Goal: Book appointment/travel/reservation

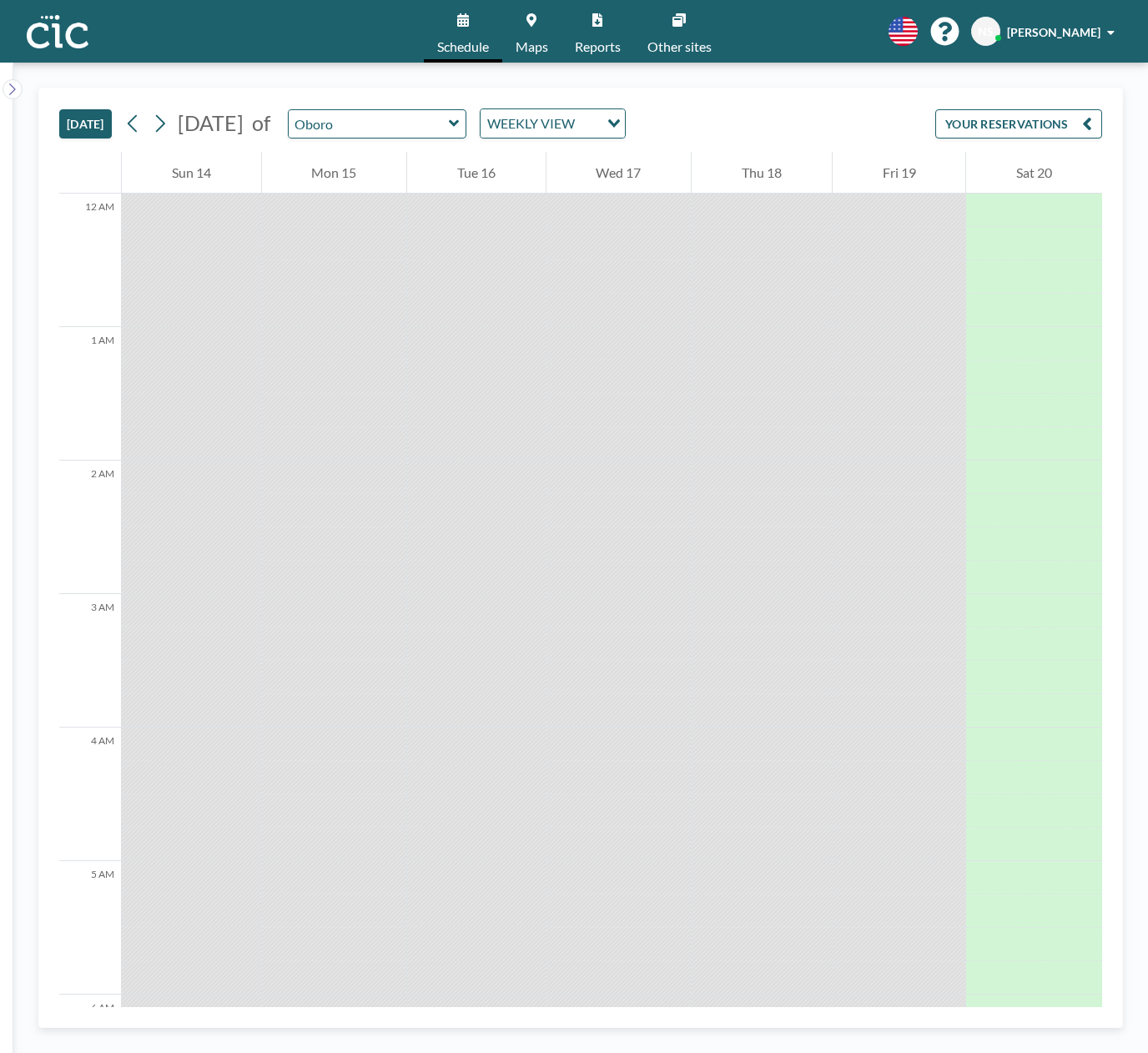
scroll to position [1436, 0]
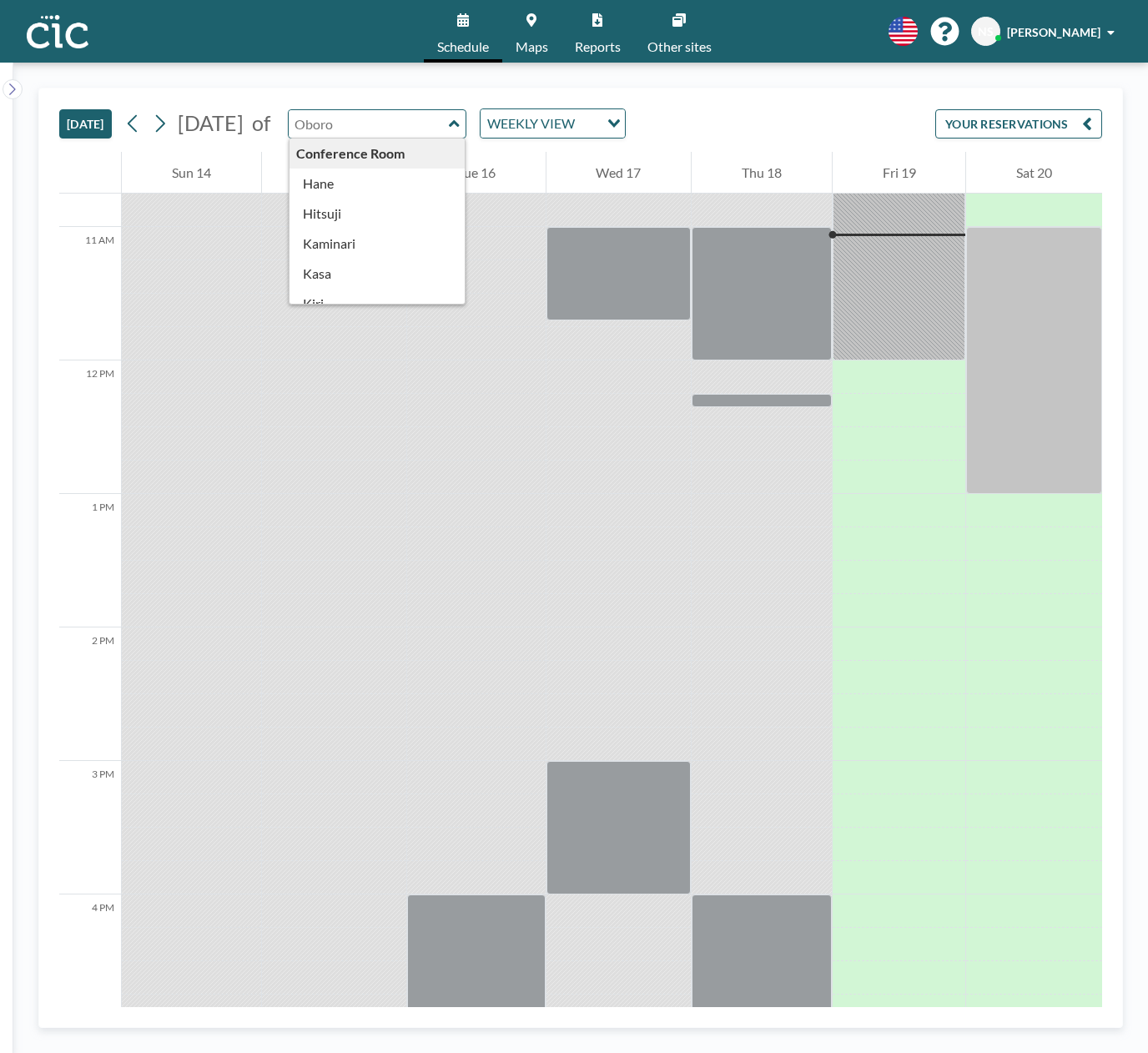
click at [449, 126] on input "text" at bounding box center [368, 124] width 160 height 27
type input "Hitsuji"
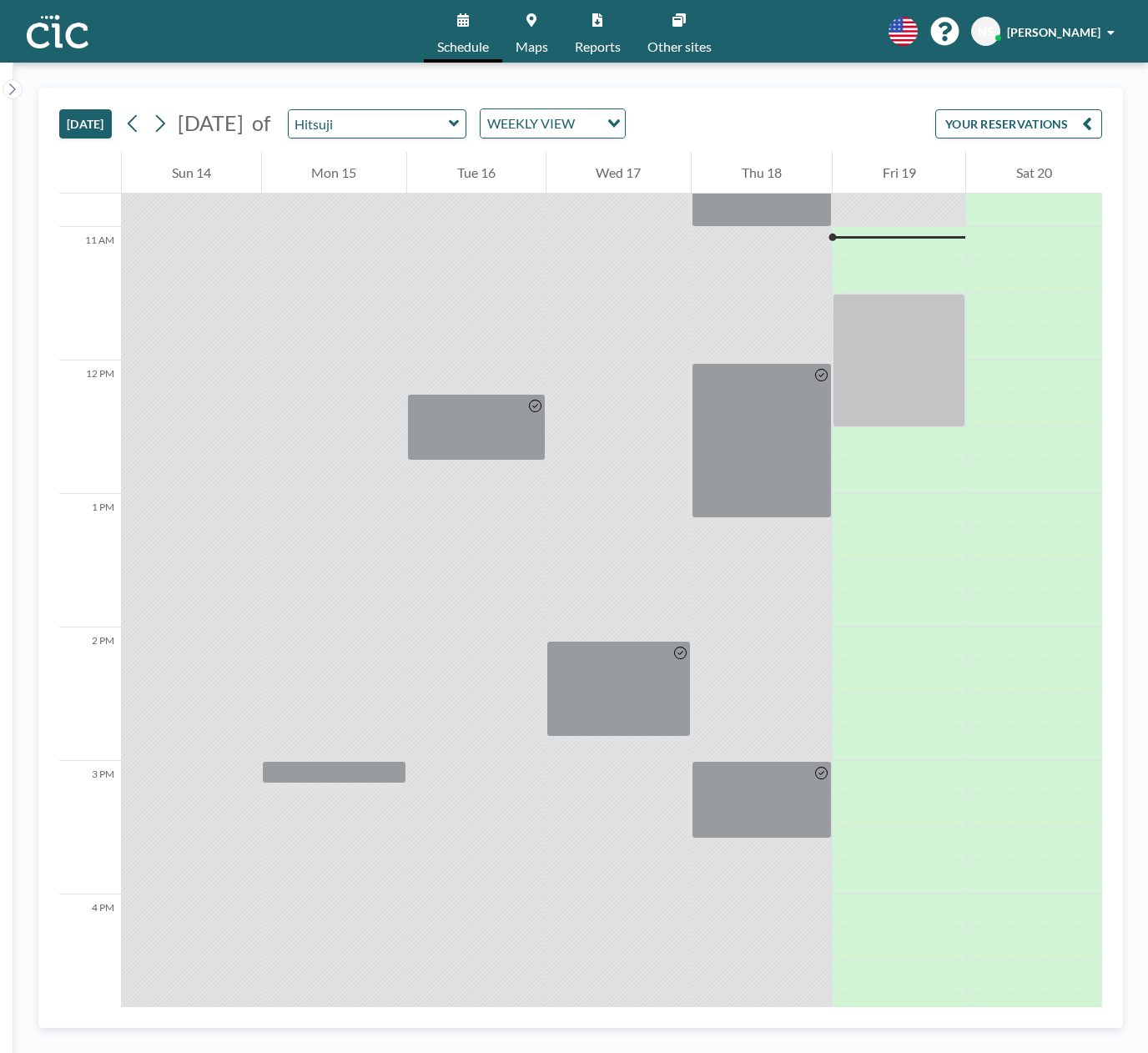
click at [528, 36] on link "Maps" at bounding box center [532, 31] width 59 height 63
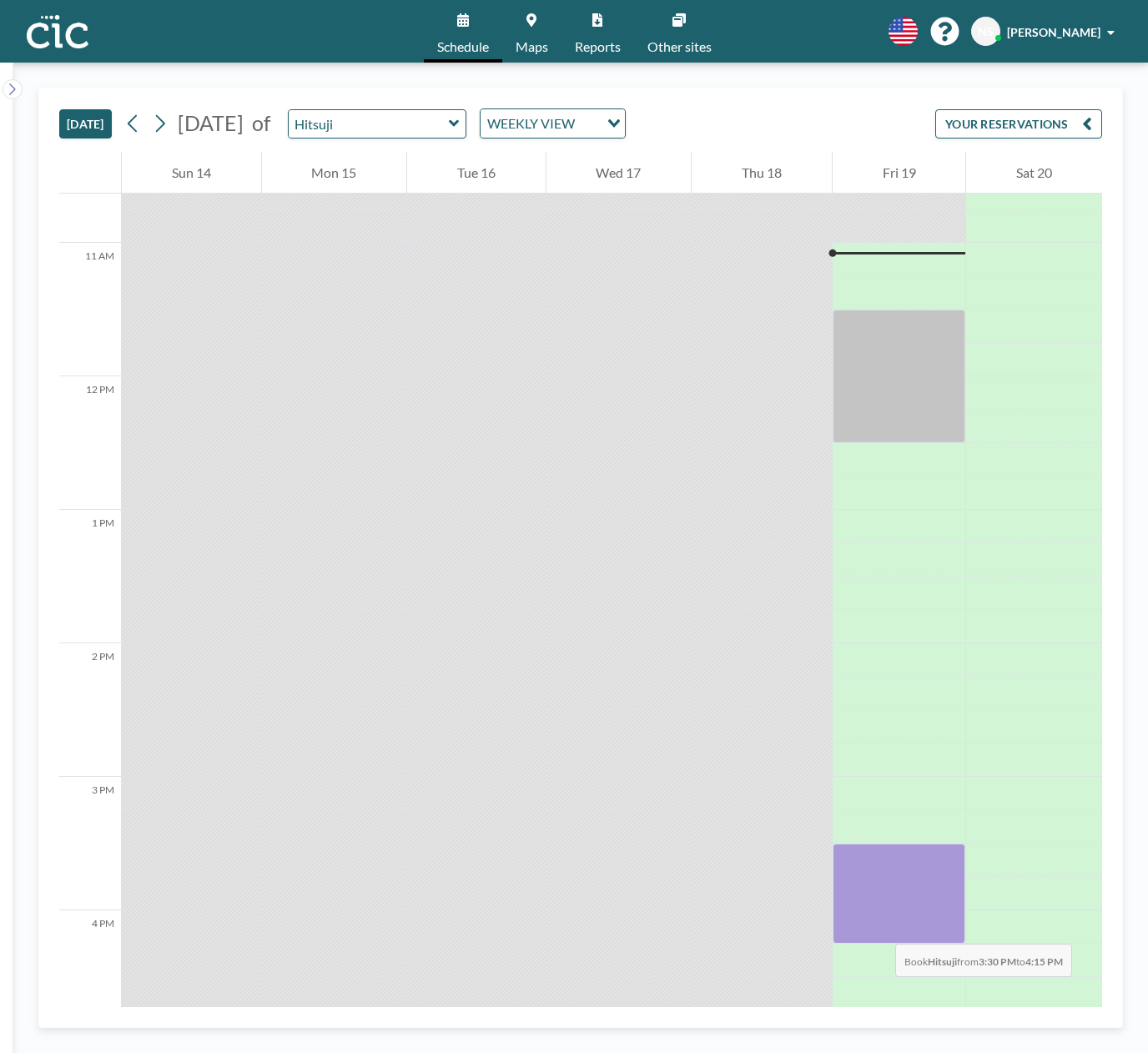
scroll to position [1420, 0]
drag, startPoint x: 863, startPoint y: 838, endPoint x: 880, endPoint y: 945, distance: 108.3
click at [880, 945] on div at bounding box center [899, 909] width 133 height 133
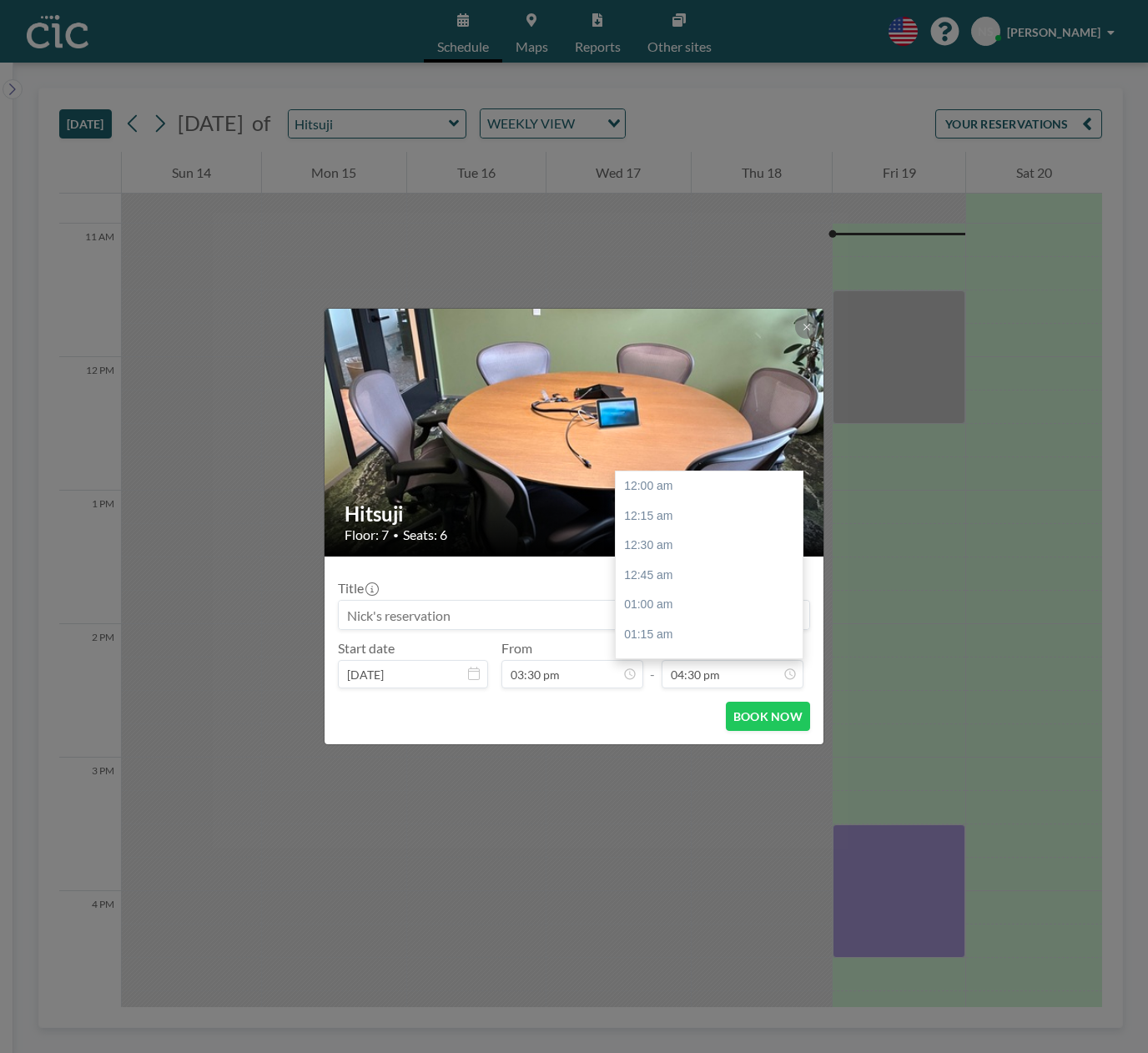
scroll to position [1960, 0]
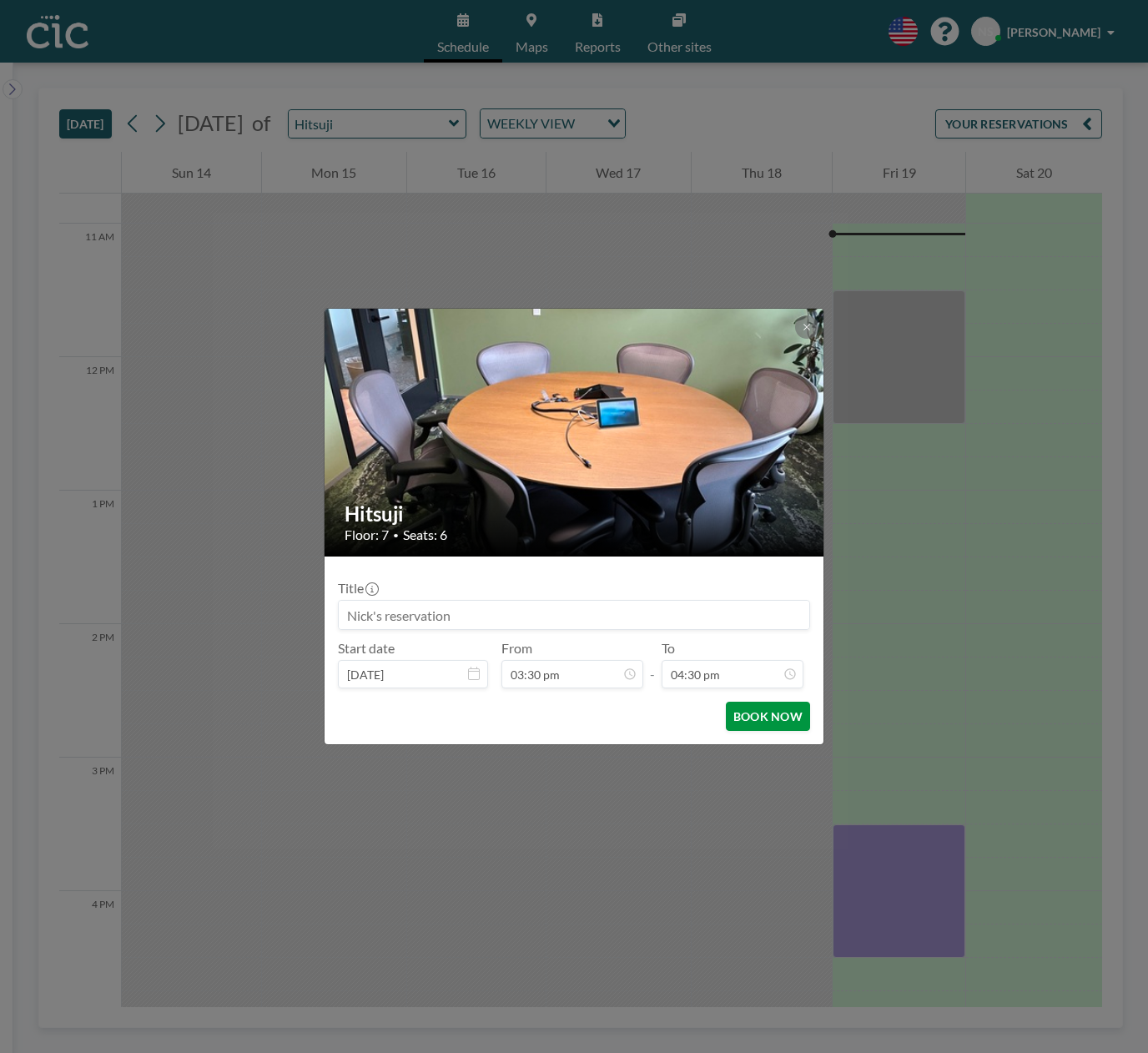
click at [757, 720] on button "BOOK NOW" at bounding box center [768, 716] width 84 height 29
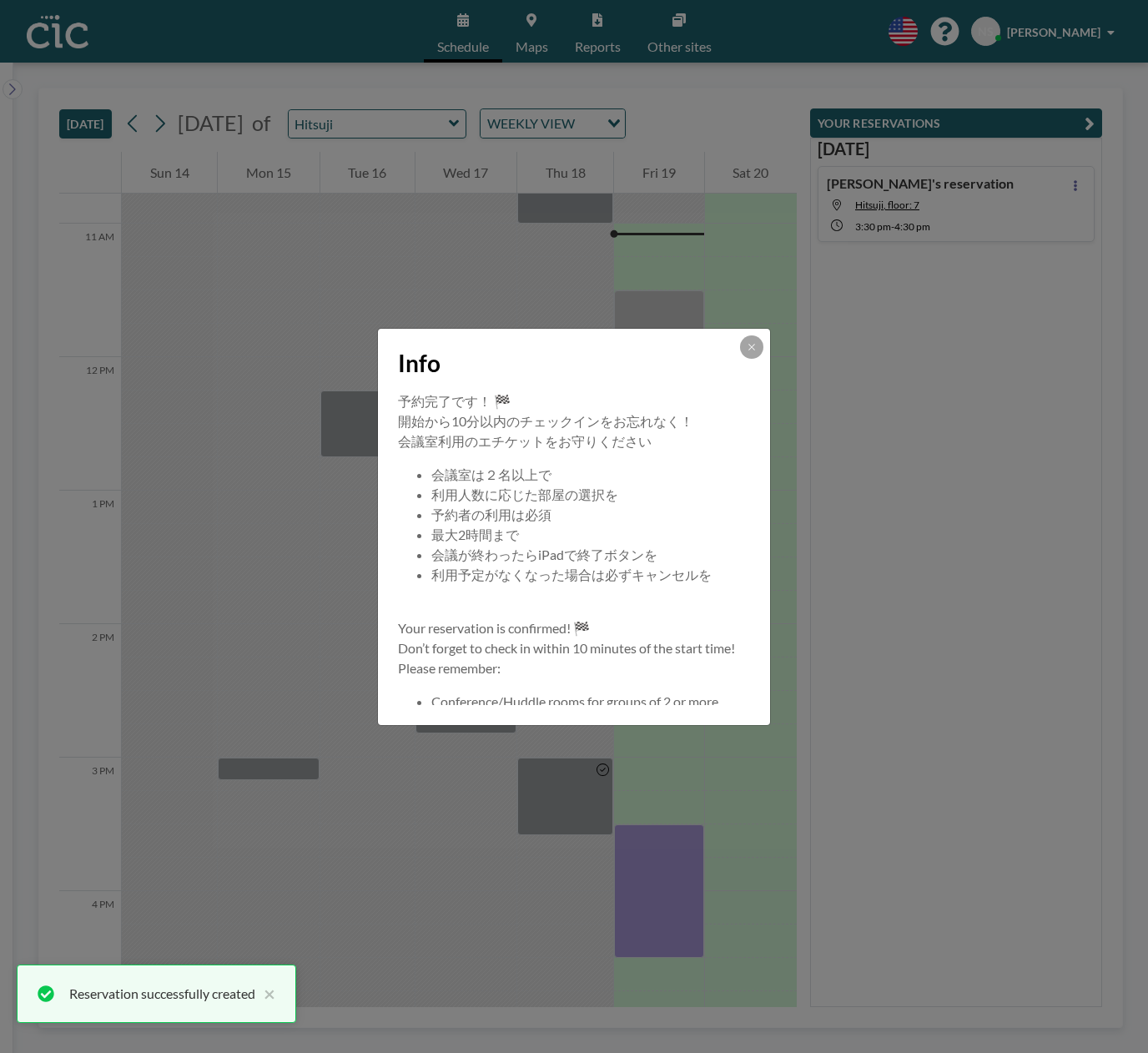
click at [759, 356] on div at bounding box center [752, 347] width 24 height 24
click at [753, 347] on icon at bounding box center [751, 346] width 6 height 6
